Goal: Find specific page/section: Find specific page/section

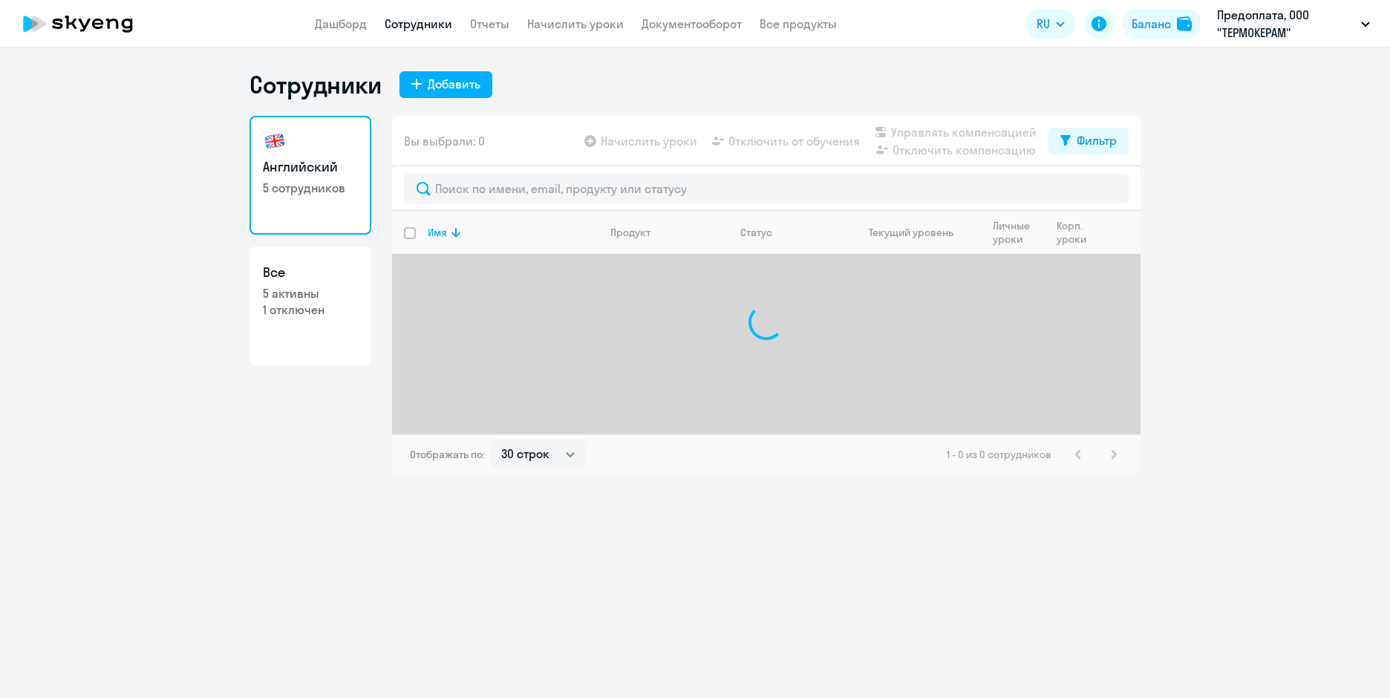
select select "30"
